Goal: Information Seeking & Learning: Learn about a topic

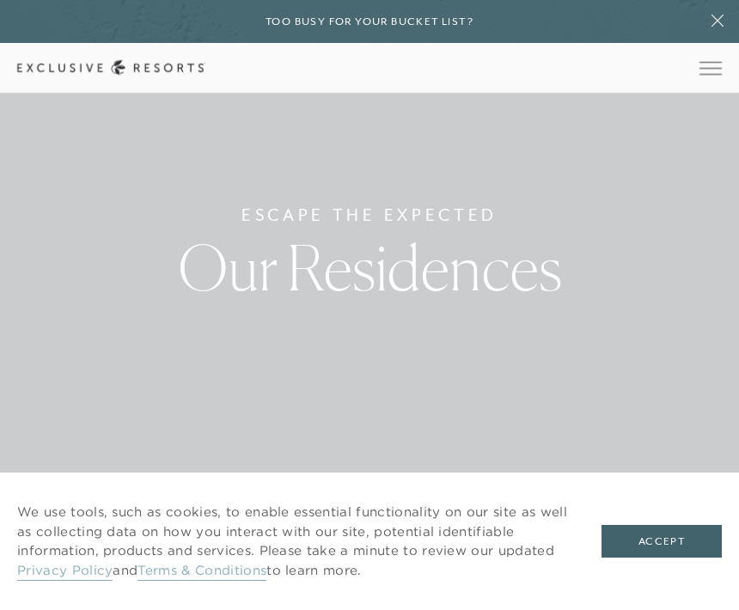
scroll to position [57, 0]
click at [659, 558] on button "Accept" at bounding box center [662, 541] width 120 height 33
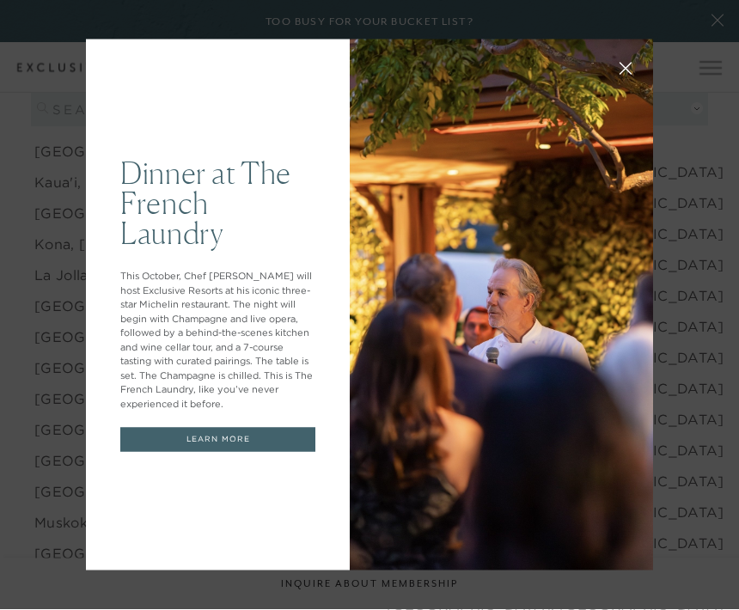
scroll to position [1889, 0]
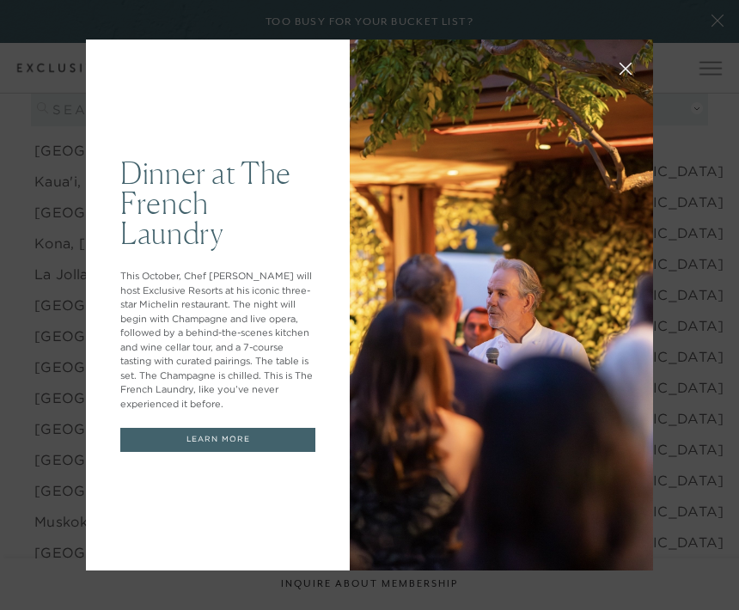
click at [621, 75] on icon at bounding box center [626, 69] width 13 height 13
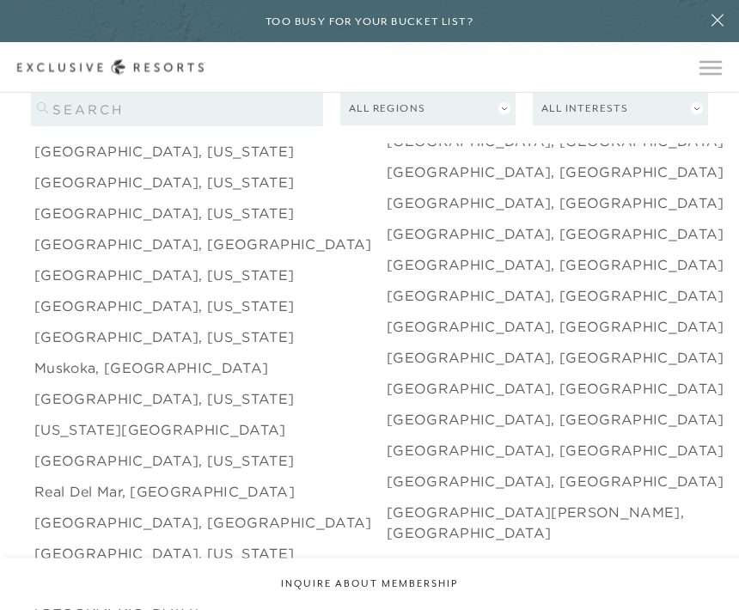
scroll to position [2044, 0]
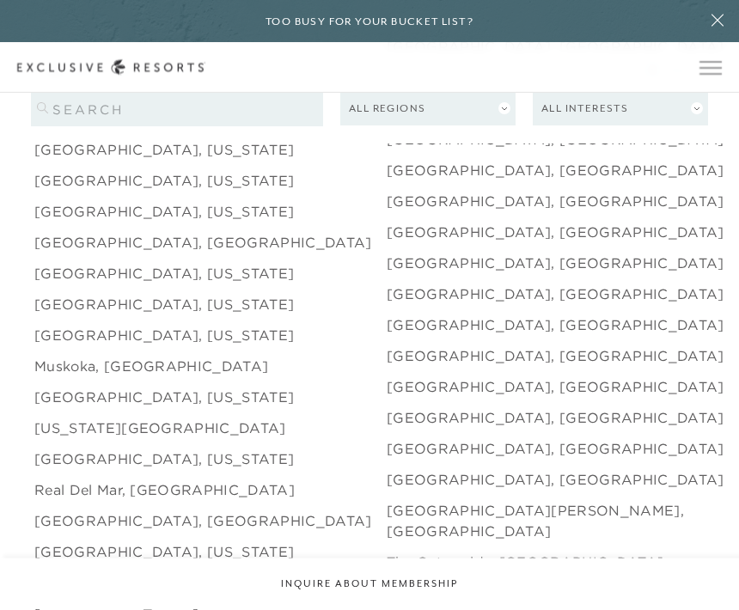
click at [183, 408] on link "[GEOGRAPHIC_DATA], [US_STATE]" at bounding box center [164, 398] width 260 height 21
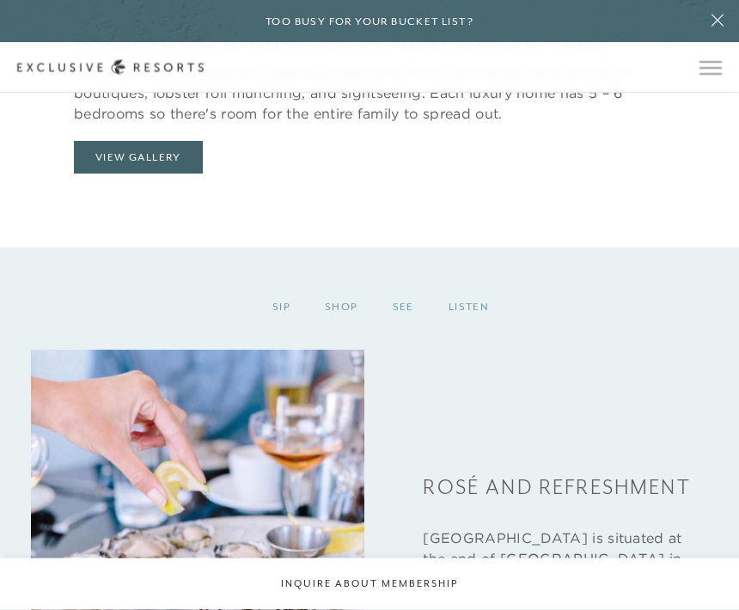
scroll to position [1738, 0]
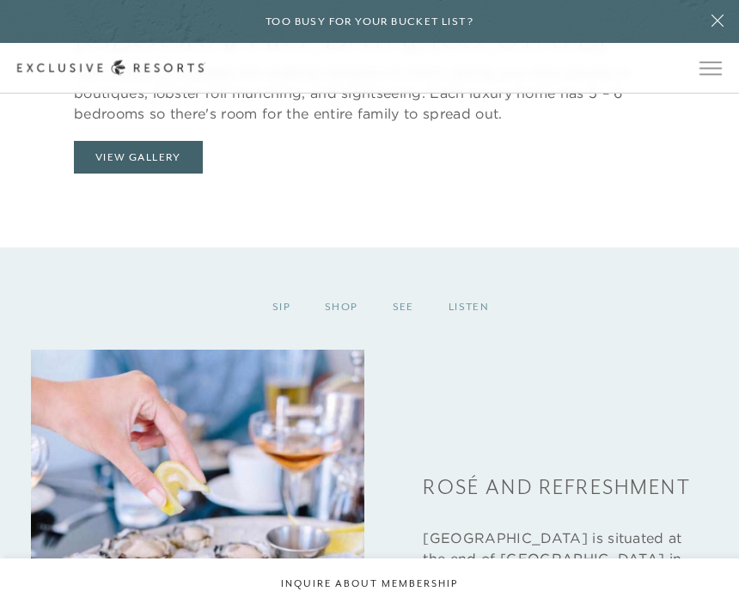
click at [177, 174] on button "View Gallery" at bounding box center [138, 157] width 129 height 33
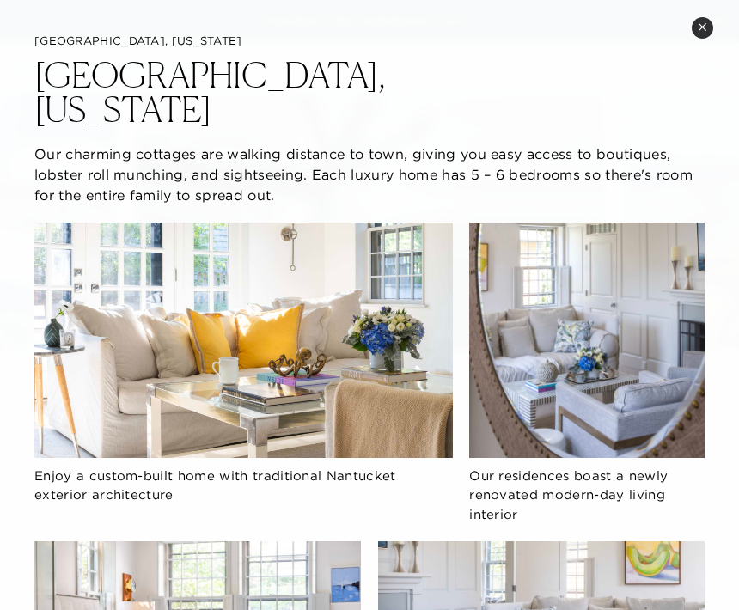
scroll to position [0, 0]
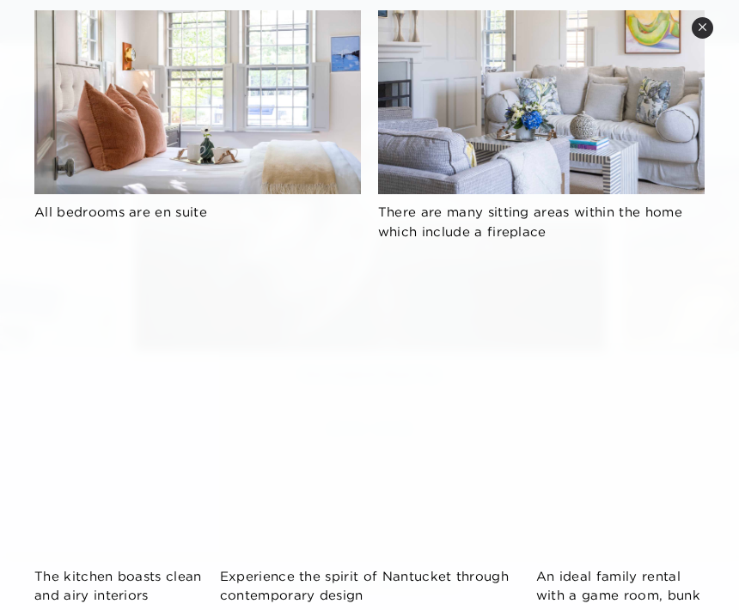
scroll to position [515, 0]
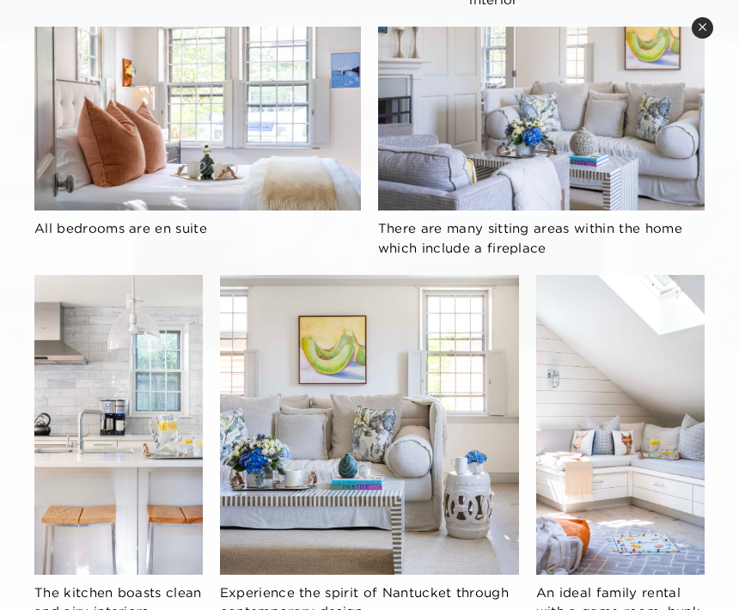
click at [704, 28] on icon at bounding box center [702, 26] width 7 height 7
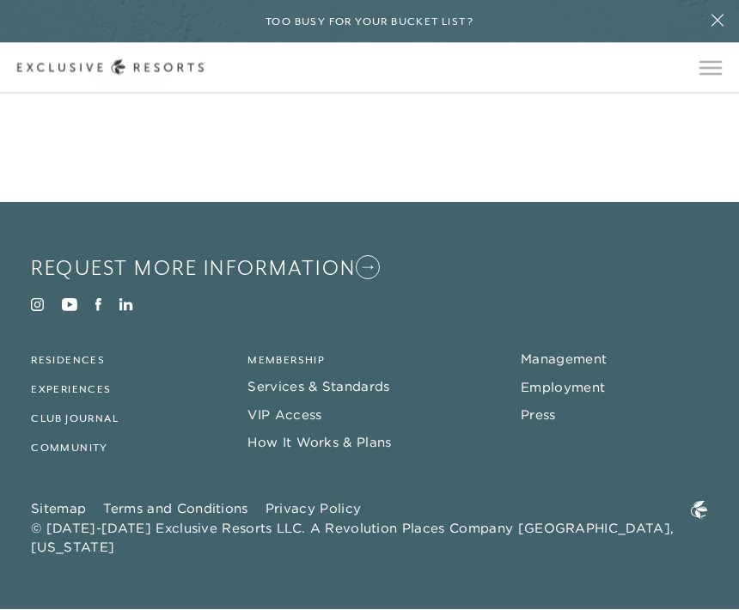
scroll to position [3792, 0]
click at [68, 454] on ul "Residences Experiences Club Journal Community" at bounding box center [125, 403] width 188 height 108
click at [74, 367] on link "Residences" at bounding box center [68, 361] width 74 height 12
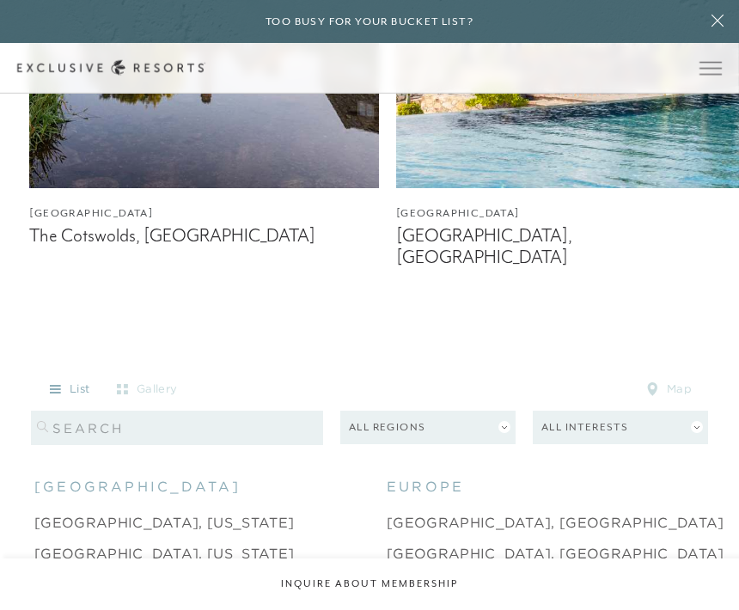
scroll to position [1143, 0]
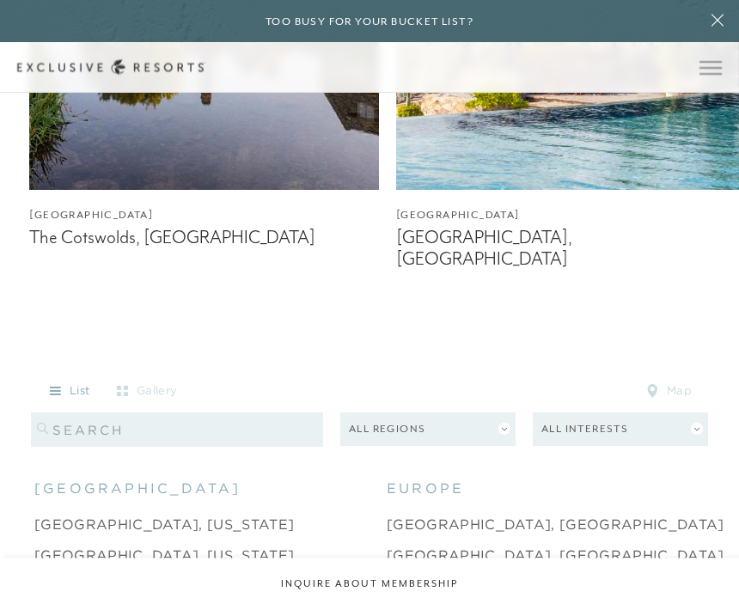
click at [718, 14] on icon at bounding box center [717, 21] width 33 height 14
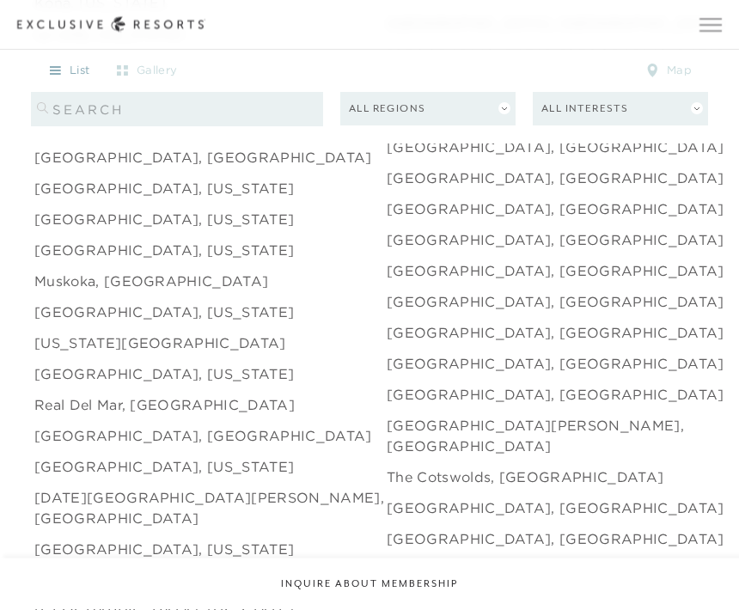
scroll to position [2131, 0]
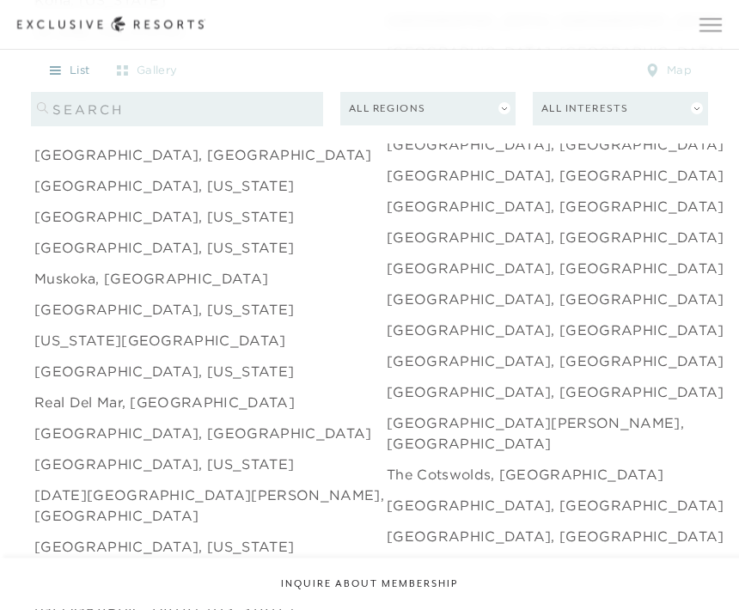
click at [215, 321] on link "[GEOGRAPHIC_DATA], [US_STATE]" at bounding box center [164, 310] width 260 height 21
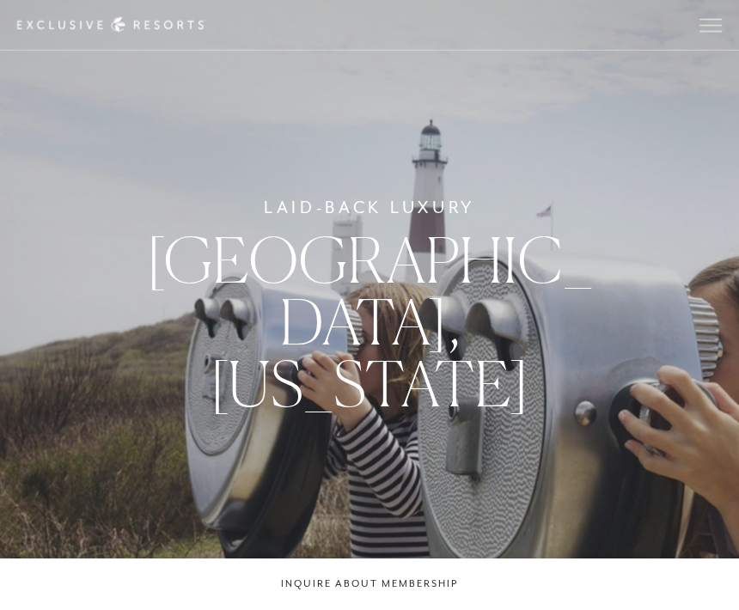
click at [475, 469] on div "Laid-Back Luxury [GEOGRAPHIC_DATA], [US_STATE]" at bounding box center [369, 305] width 739 height 610
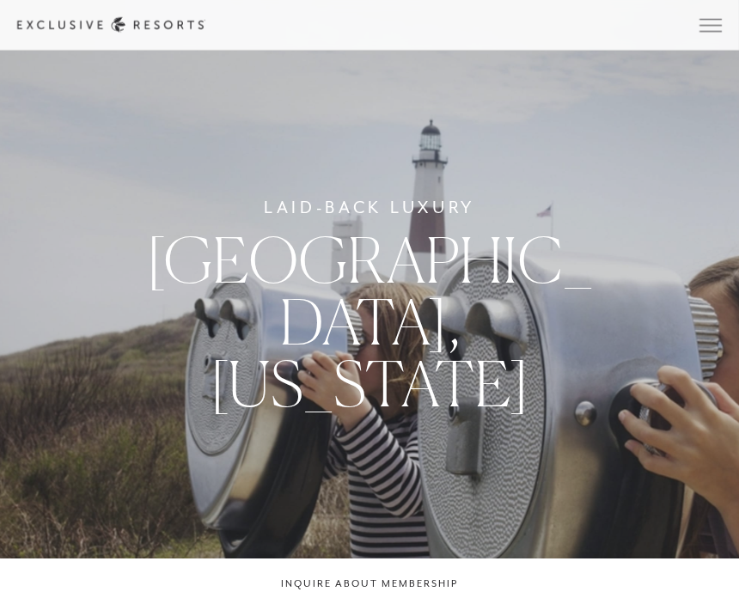
click at [706, 31] on button "Open navigation" at bounding box center [711, 25] width 22 height 12
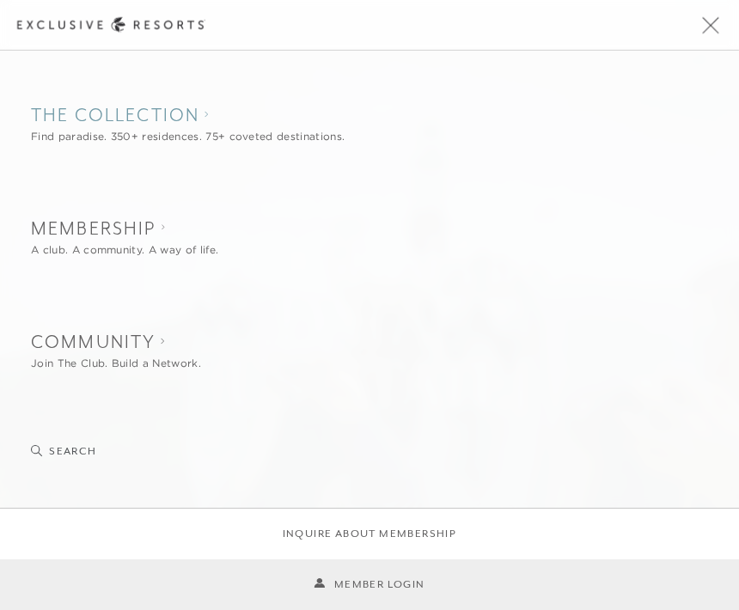
click at [267, 123] on collection "The Collection" at bounding box center [188, 116] width 314 height 26
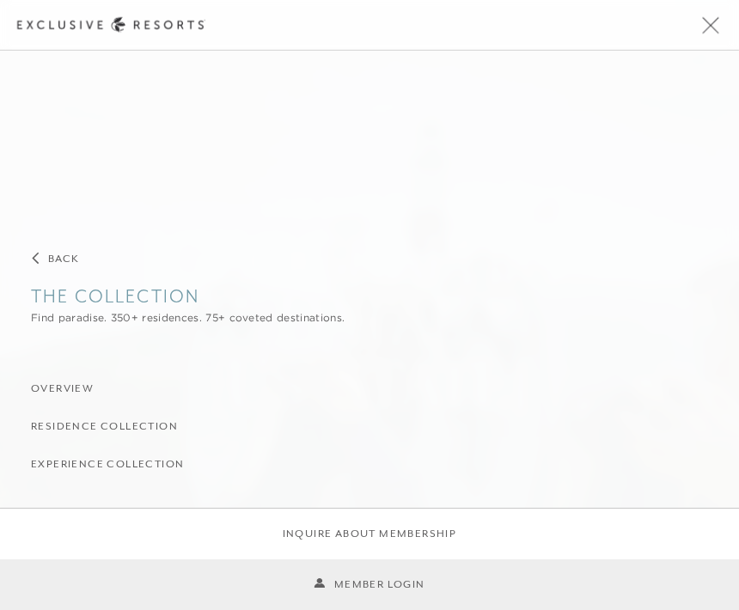
click at [298, 319] on div "Find paradise. 350+ residences. 75+ coveted destinations." at bounding box center [188, 317] width 314 height 15
click at [152, 431] on h3 "Residence Collection" at bounding box center [104, 427] width 147 height 16
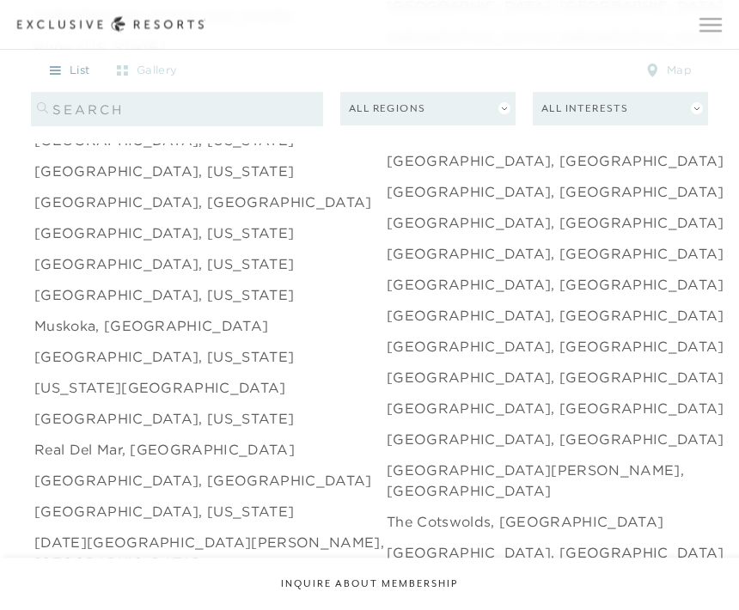
scroll to position [2085, 0]
click at [214, 367] on link "[GEOGRAPHIC_DATA], [US_STATE]" at bounding box center [164, 356] width 260 height 21
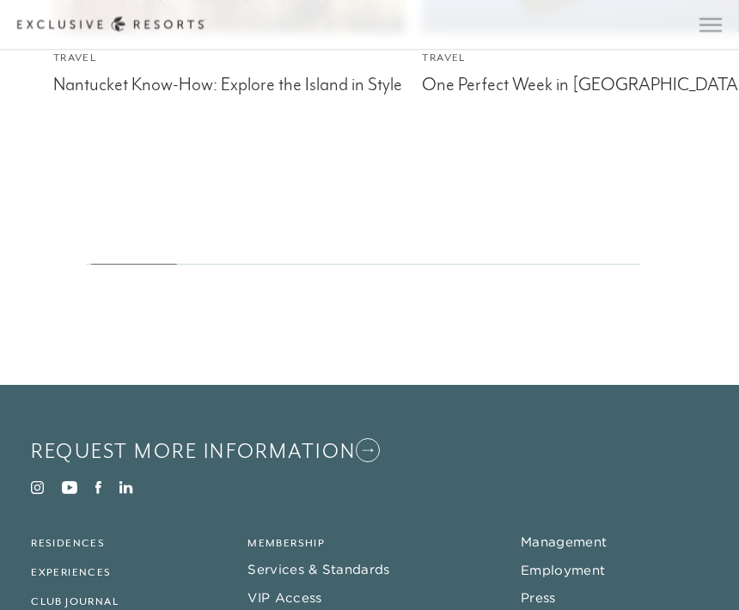
scroll to position [3578, 0]
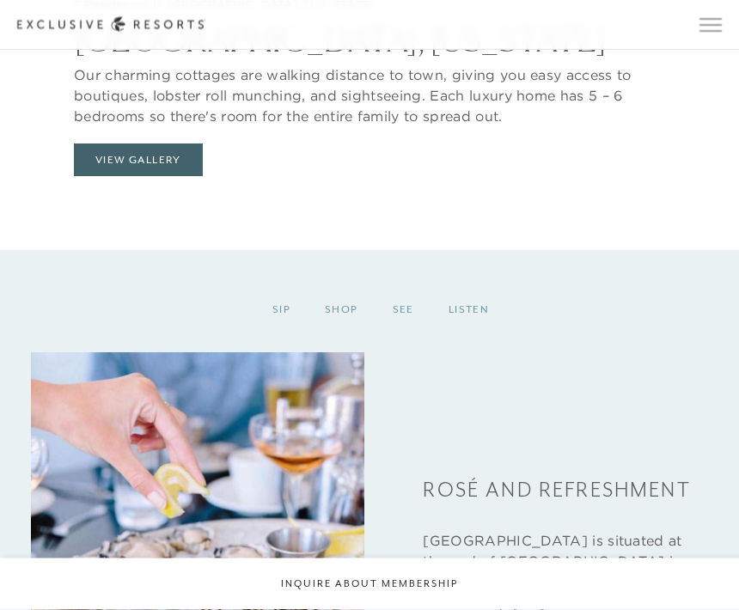
click at [166, 177] on button "View Gallery" at bounding box center [138, 160] width 129 height 33
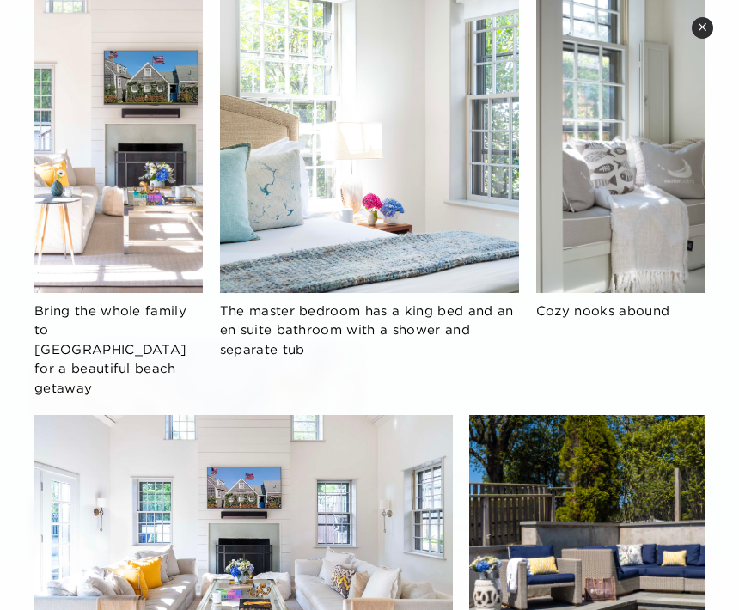
scroll to position [1752, 0]
